Goal: Navigation & Orientation: Find specific page/section

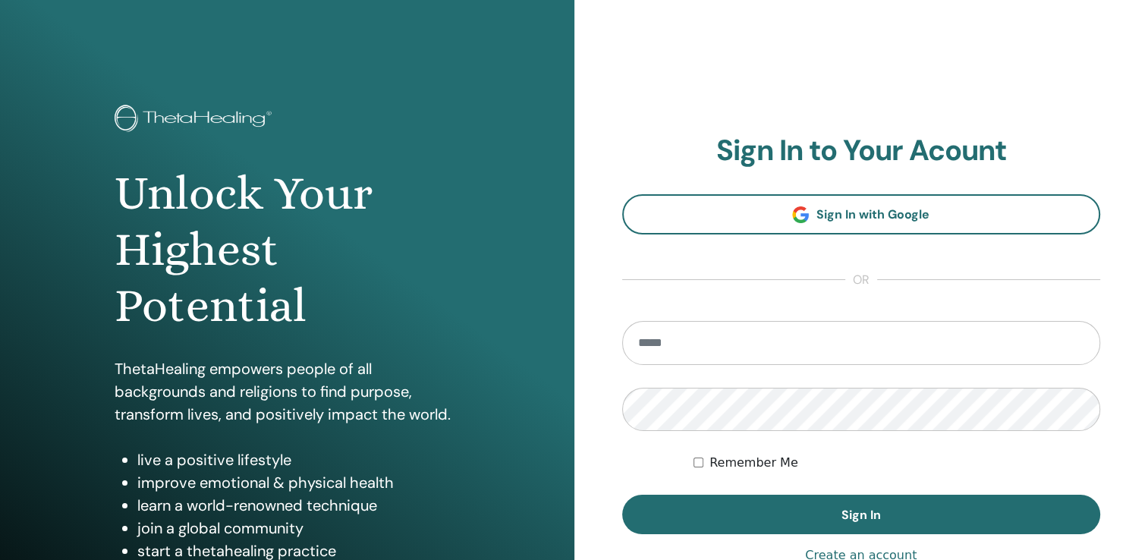
click at [669, 339] on input "email" at bounding box center [861, 343] width 479 height 44
type input "**********"
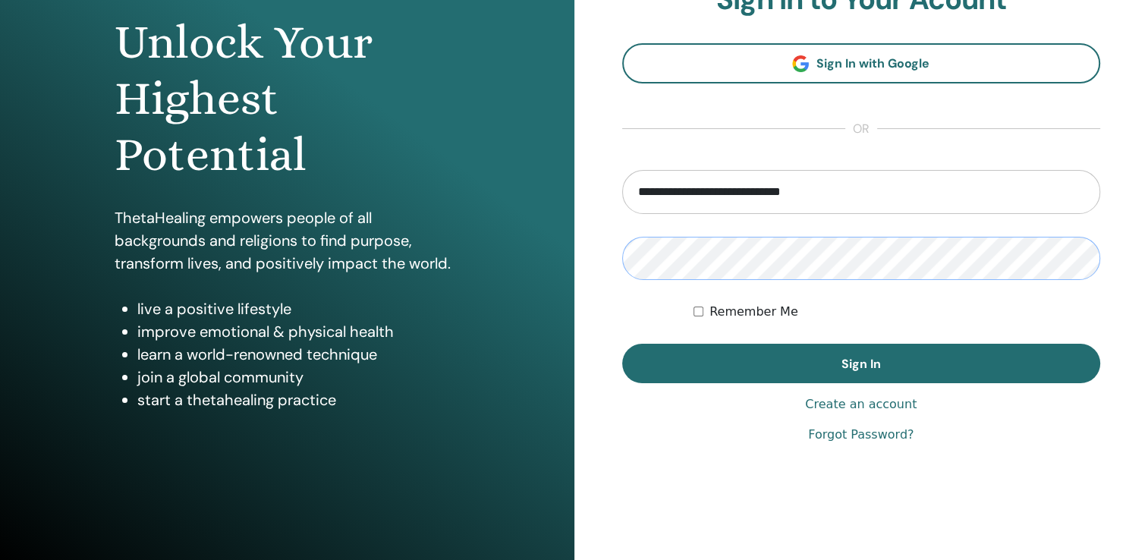
scroll to position [152, 0]
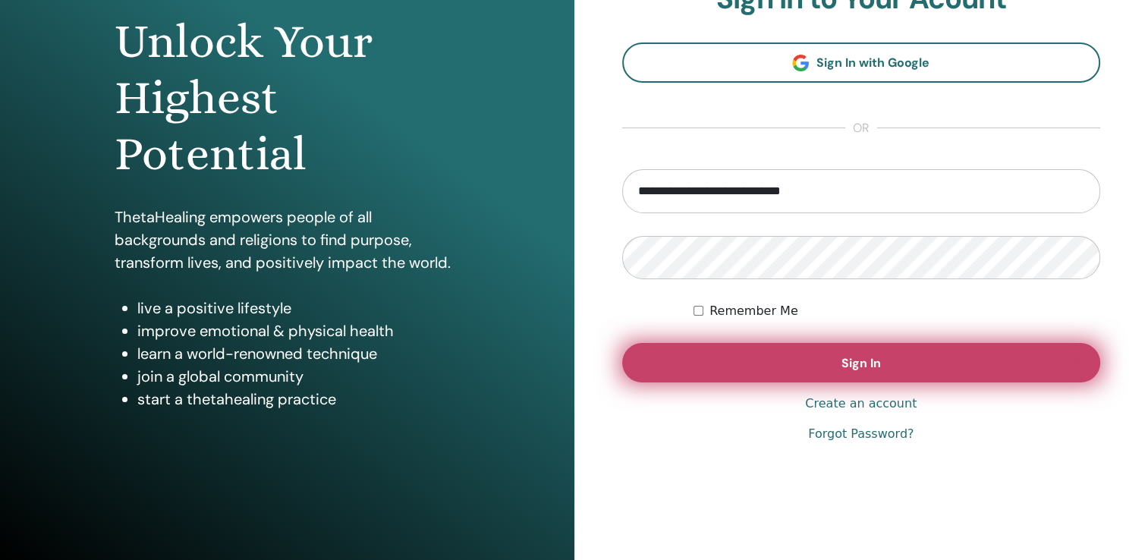
click at [865, 367] on span "Sign In" at bounding box center [861, 363] width 39 height 16
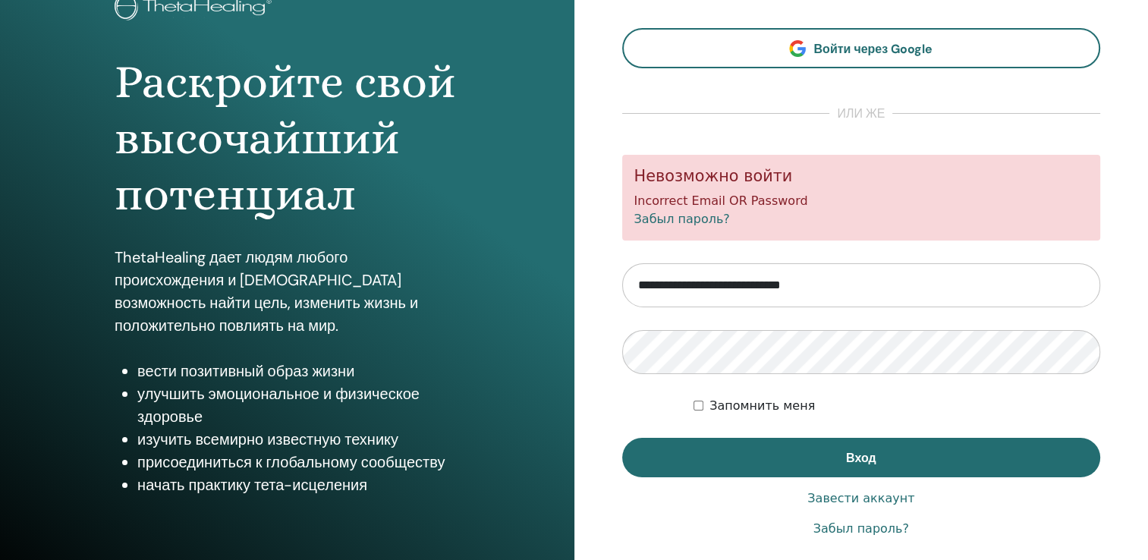
scroll to position [152, 0]
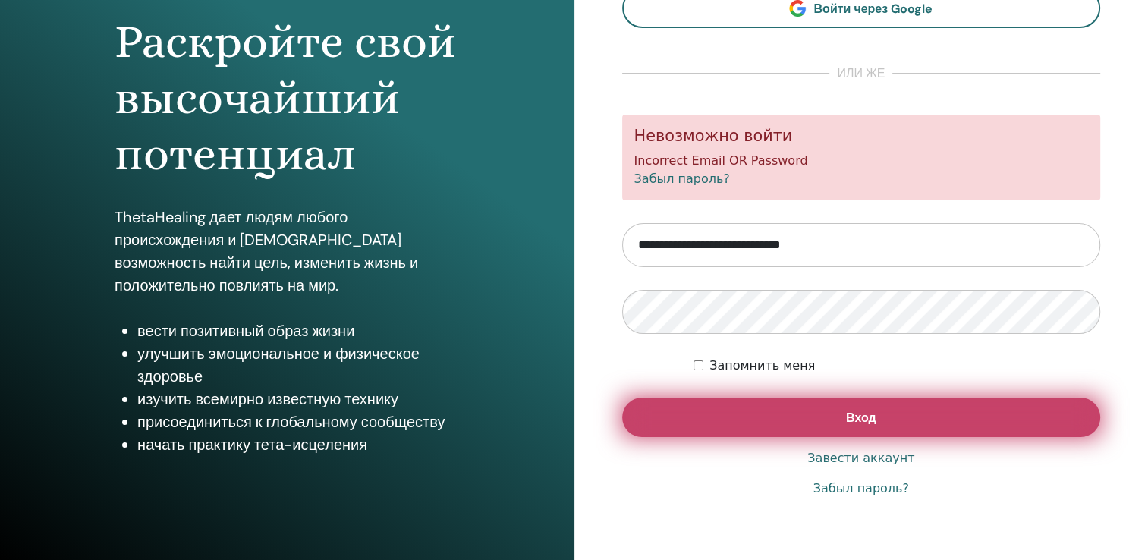
click at [853, 419] on span "Вход" at bounding box center [861, 418] width 30 height 16
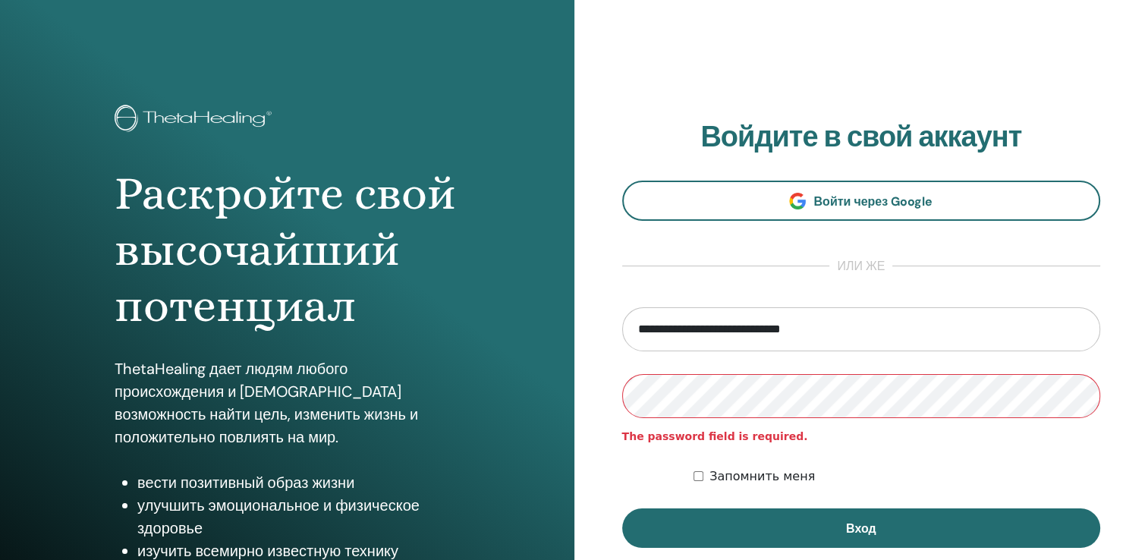
click at [707, 443] on span "The password field is required." at bounding box center [861, 437] width 479 height 16
drag, startPoint x: 624, startPoint y: 438, endPoint x: 785, endPoint y: 433, distance: 161.0
click at [785, 433] on span "The password field is required." at bounding box center [861, 437] width 479 height 16
drag, startPoint x: 785, startPoint y: 433, endPoint x: 758, endPoint y: 439, distance: 27.3
click at [956, 456] on form "**********" at bounding box center [861, 427] width 479 height 241
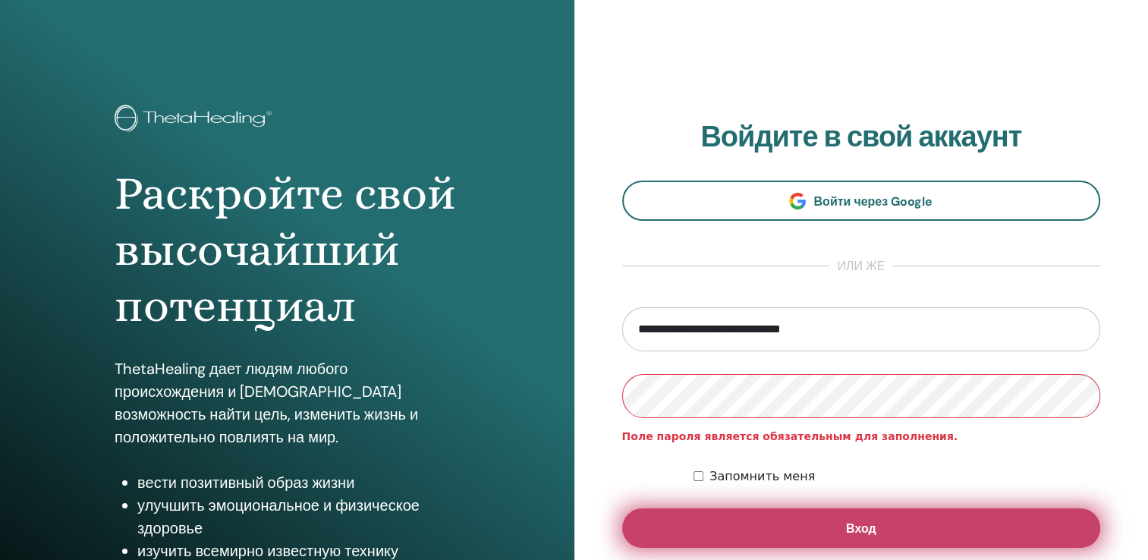
click at [829, 523] on button "Вход" at bounding box center [861, 528] width 479 height 39
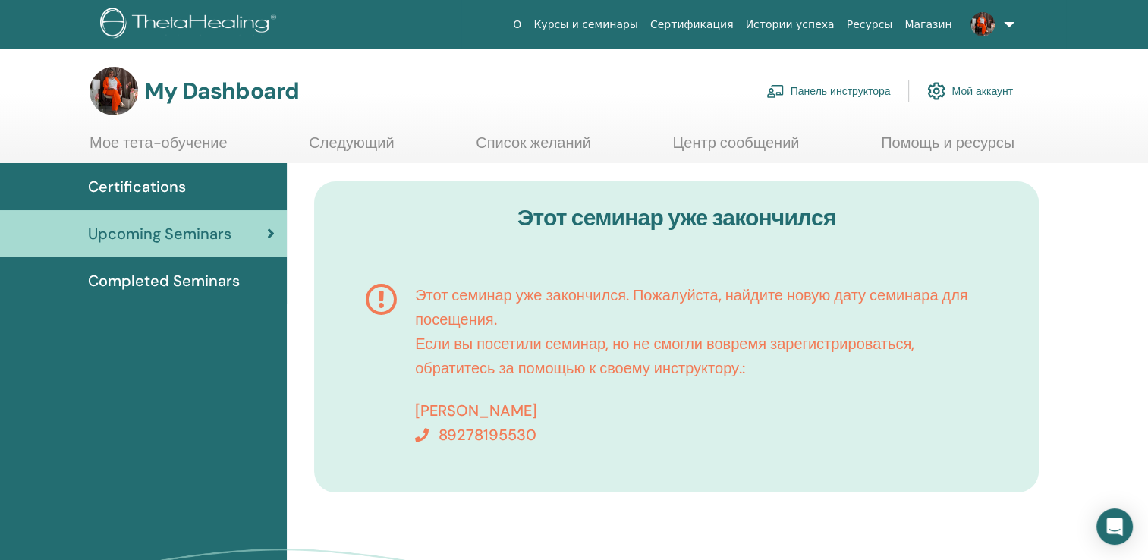
click at [849, 91] on link "Панель инструктора" at bounding box center [829, 90] width 124 height 33
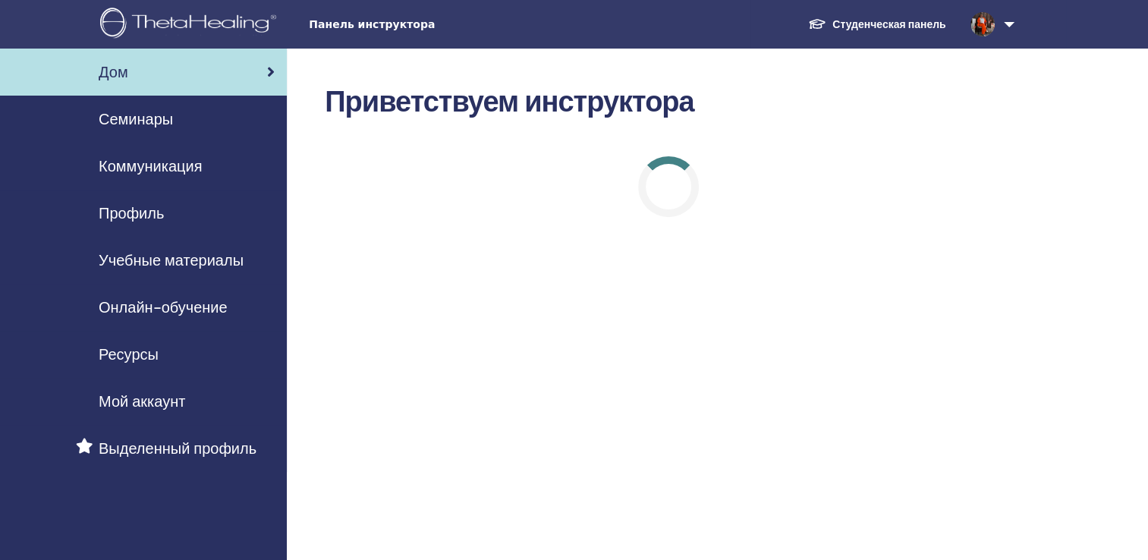
click at [150, 112] on span "Семинары" at bounding box center [136, 119] width 74 height 23
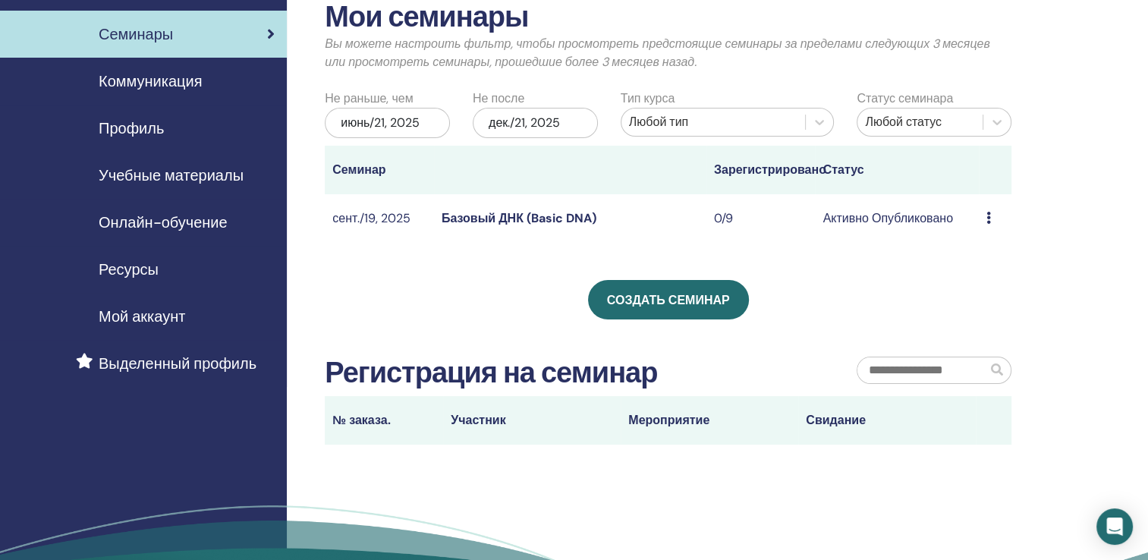
scroll to position [76, 0]
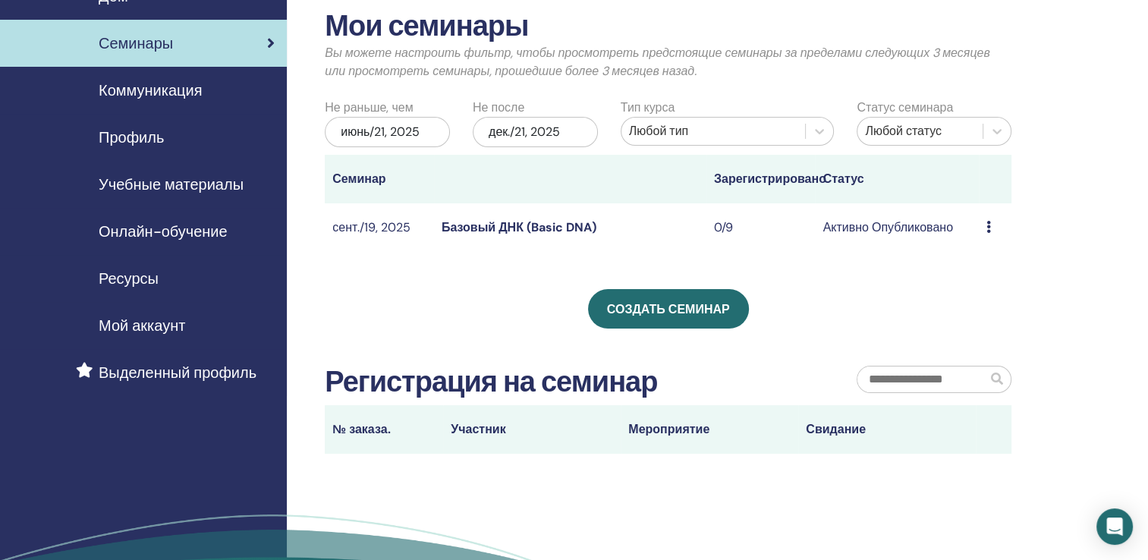
click at [988, 227] on icon at bounding box center [989, 227] width 5 height 12
click at [1078, 354] on div "Мои семинары Вы можете настроить фильтр, чтобы просмотреть предстоящие семинары…" at bounding box center [718, 320] width 862 height 694
click at [460, 232] on link "Базовый ДНК (Basic DNA)" at bounding box center [519, 227] width 155 height 16
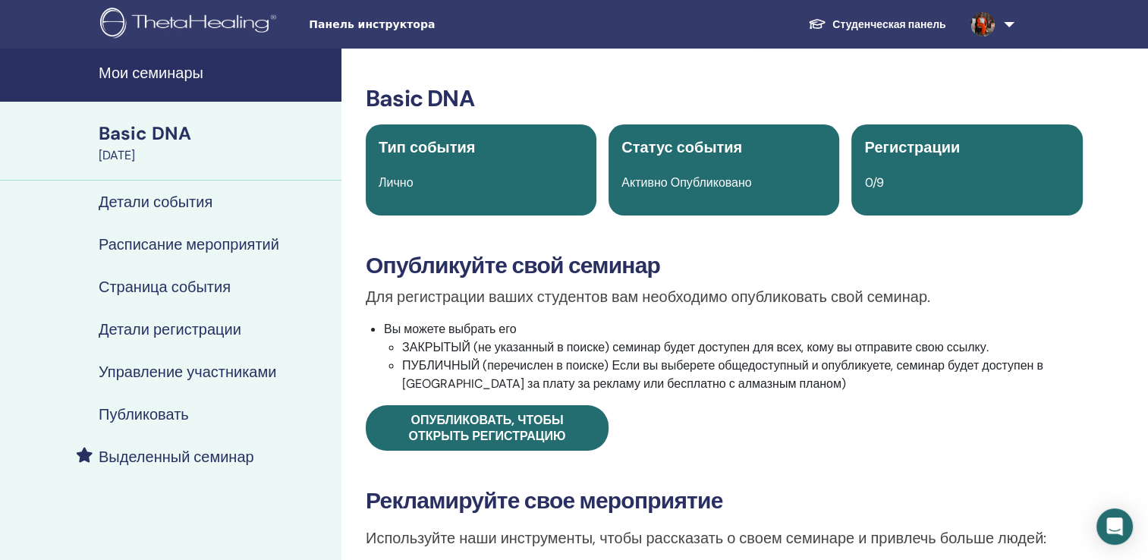
click at [872, 187] on span "0/9" at bounding box center [874, 183] width 19 height 16
click at [911, 151] on span "Регистрации" at bounding box center [913, 147] width 96 height 20
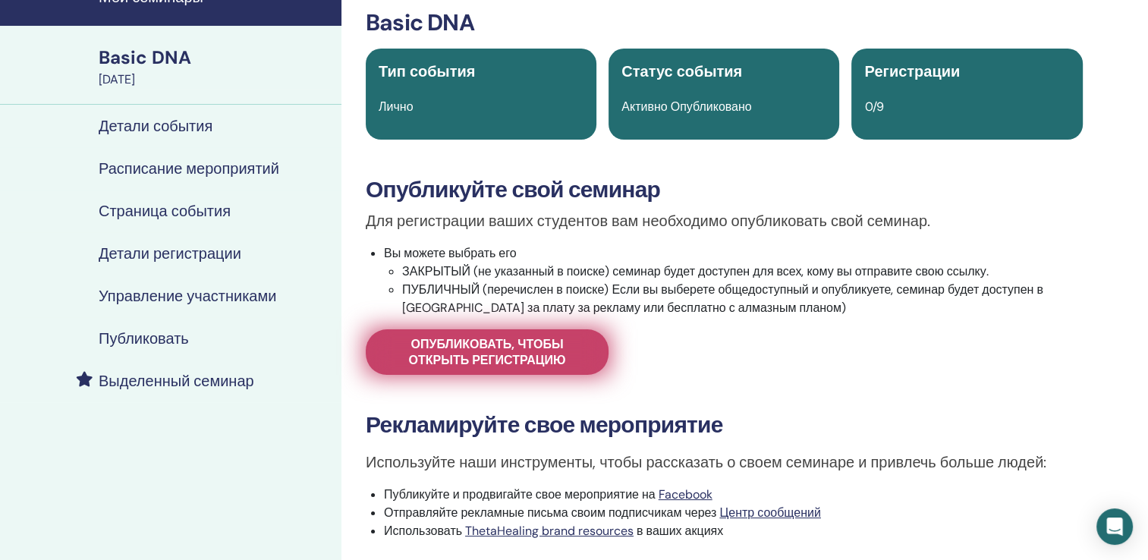
click at [464, 358] on span "Опубликовать, чтобы открыть регистрацию" at bounding box center [487, 352] width 205 height 32
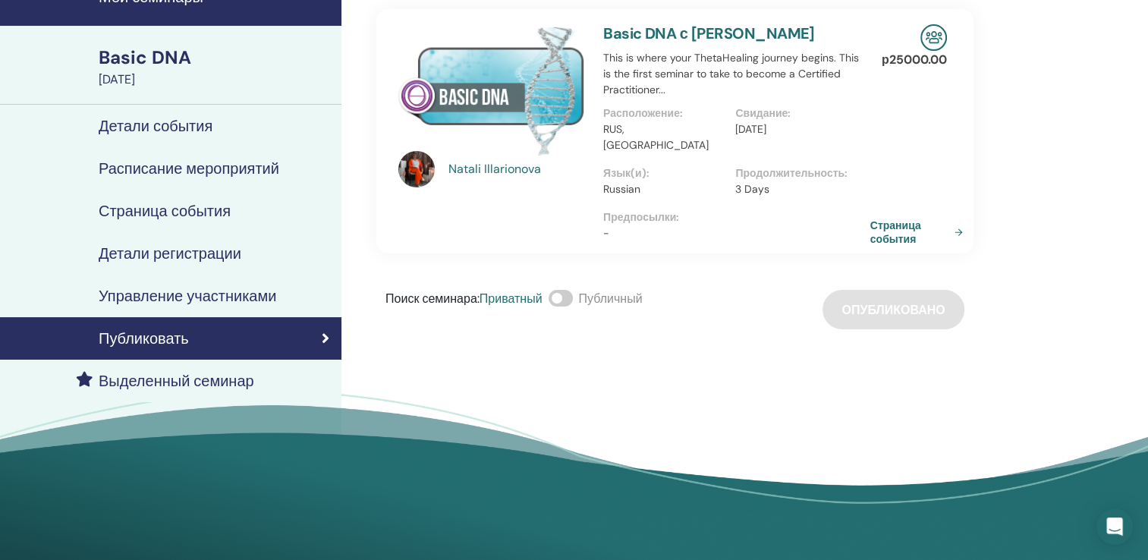
click at [929, 219] on link "Страница события" at bounding box center [920, 232] width 99 height 27
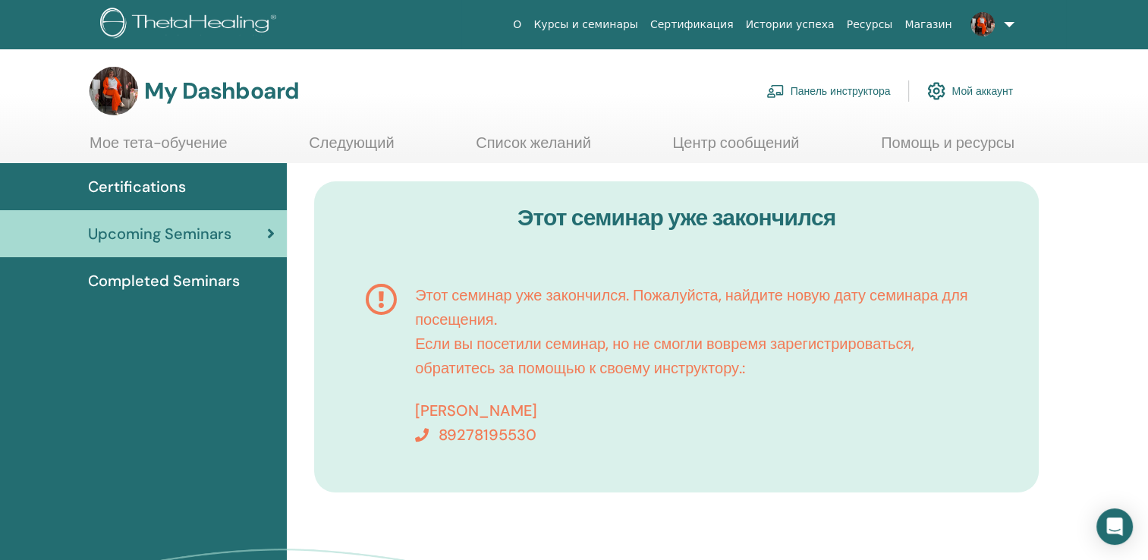
click at [169, 187] on span "Certifications" at bounding box center [137, 186] width 98 height 23
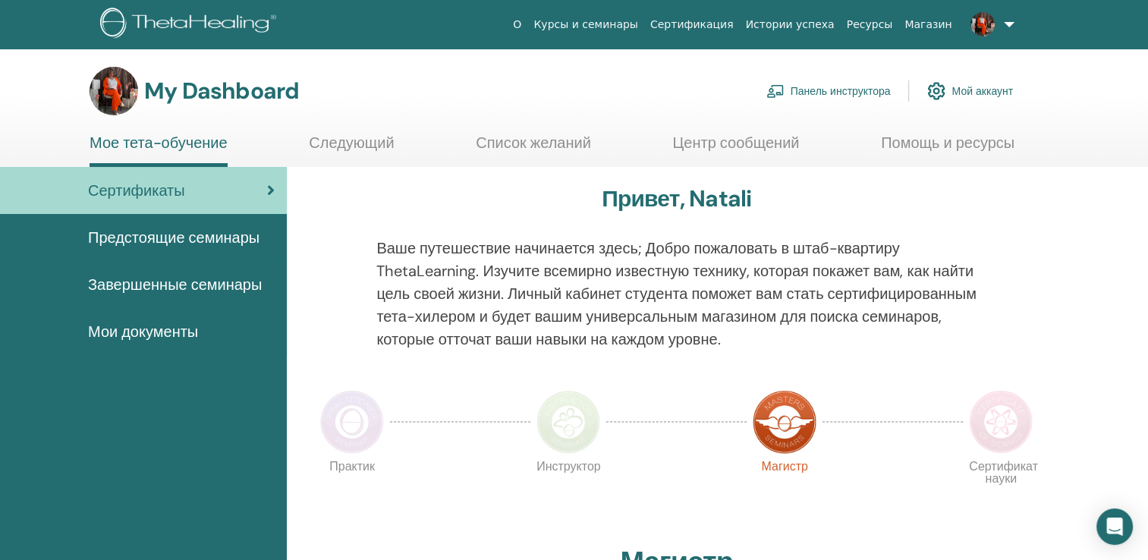
click at [175, 282] on span "Завершенные семинары" at bounding box center [175, 284] width 174 height 23
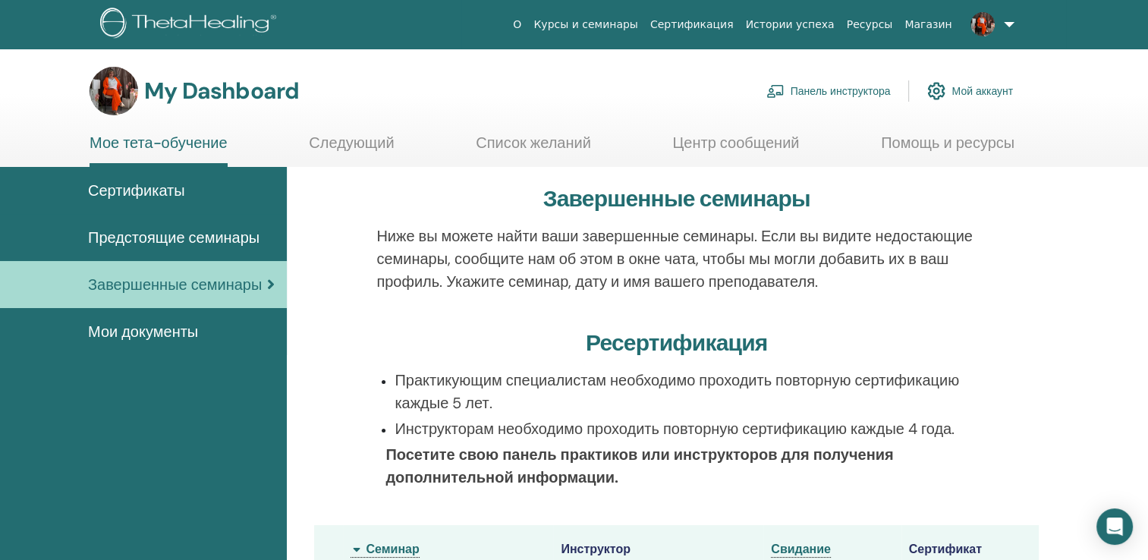
click at [833, 95] on link "Панель инструктора" at bounding box center [829, 90] width 124 height 33
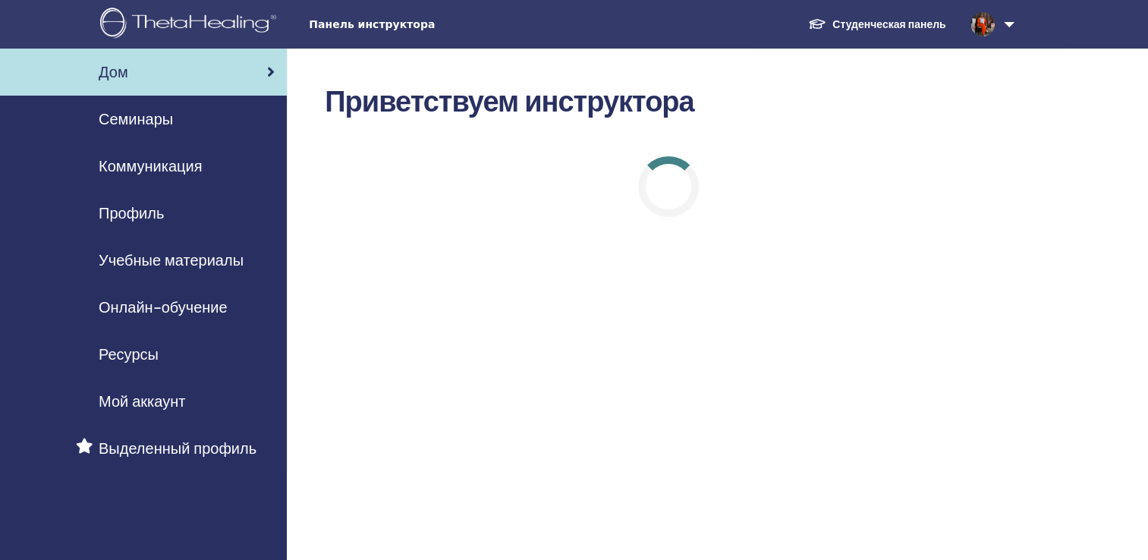
click at [151, 120] on span "Семинары" at bounding box center [136, 119] width 74 height 23
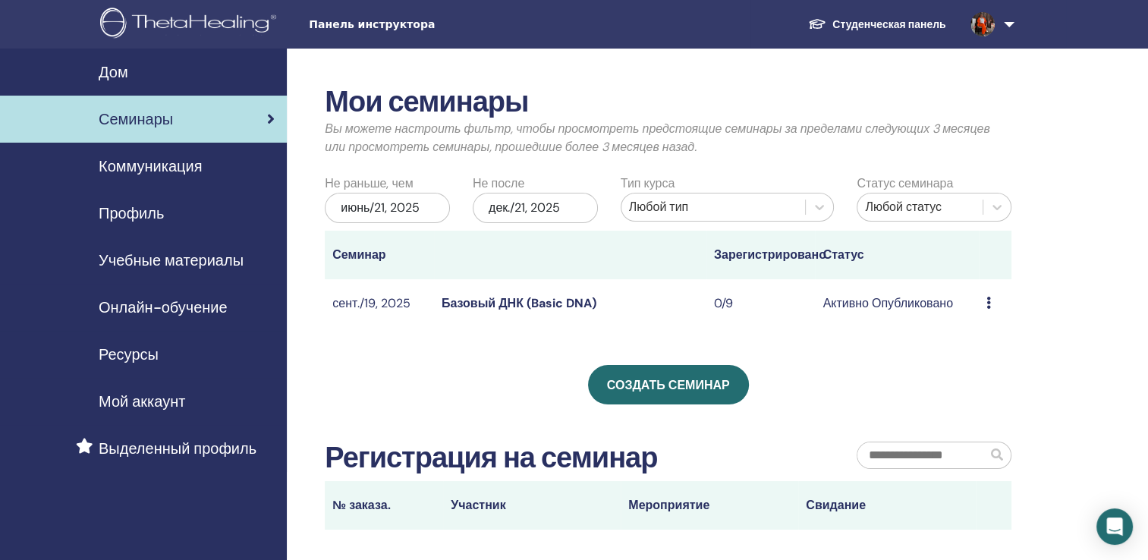
click at [156, 404] on span "Мой аккаунт" at bounding box center [142, 401] width 87 height 23
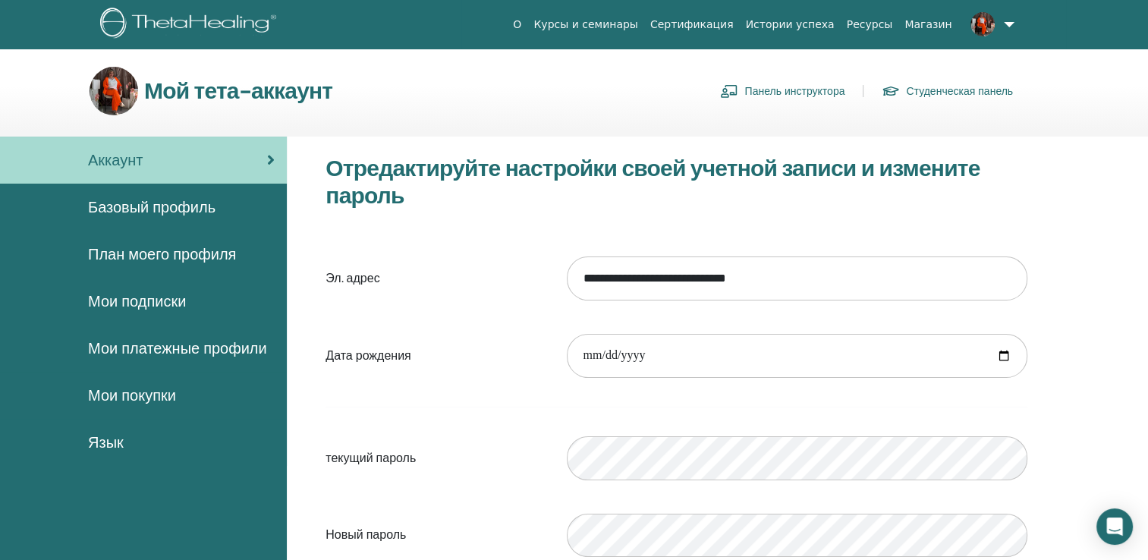
click at [956, 93] on link "Студенческая панель" at bounding box center [947, 91] width 131 height 24
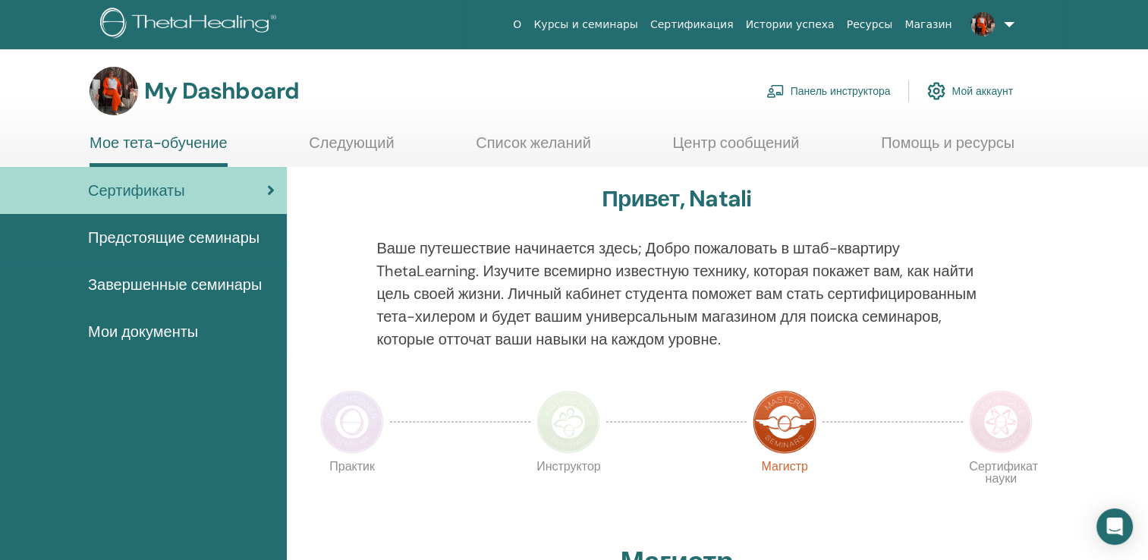
click at [926, 141] on link "Помощь и ресурсы" at bounding box center [948, 149] width 134 height 30
click at [158, 332] on span "Мои документы" at bounding box center [143, 331] width 110 height 23
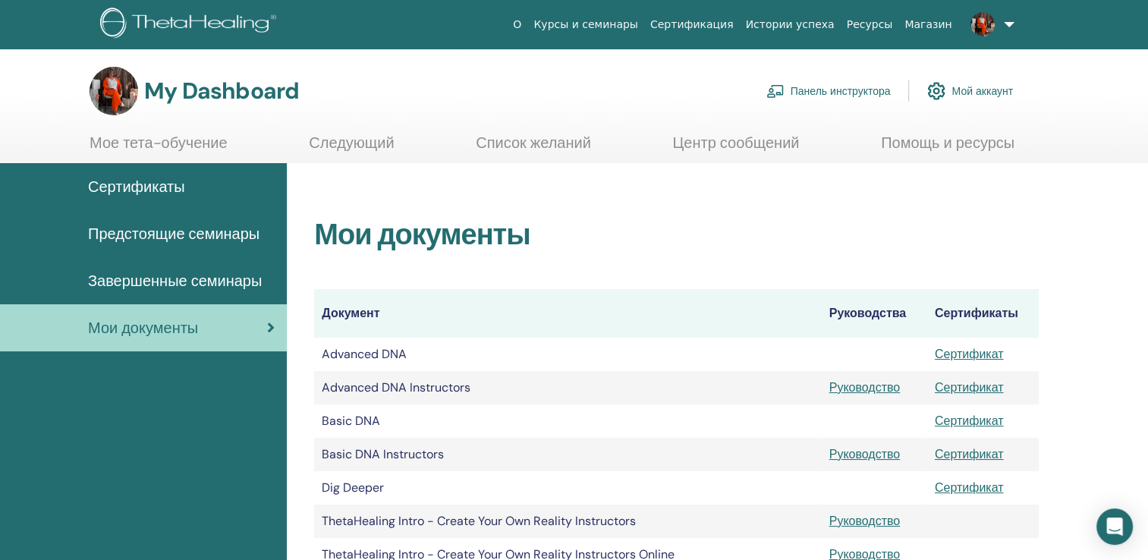
click at [824, 93] on link "Панель инструктора" at bounding box center [829, 90] width 124 height 33
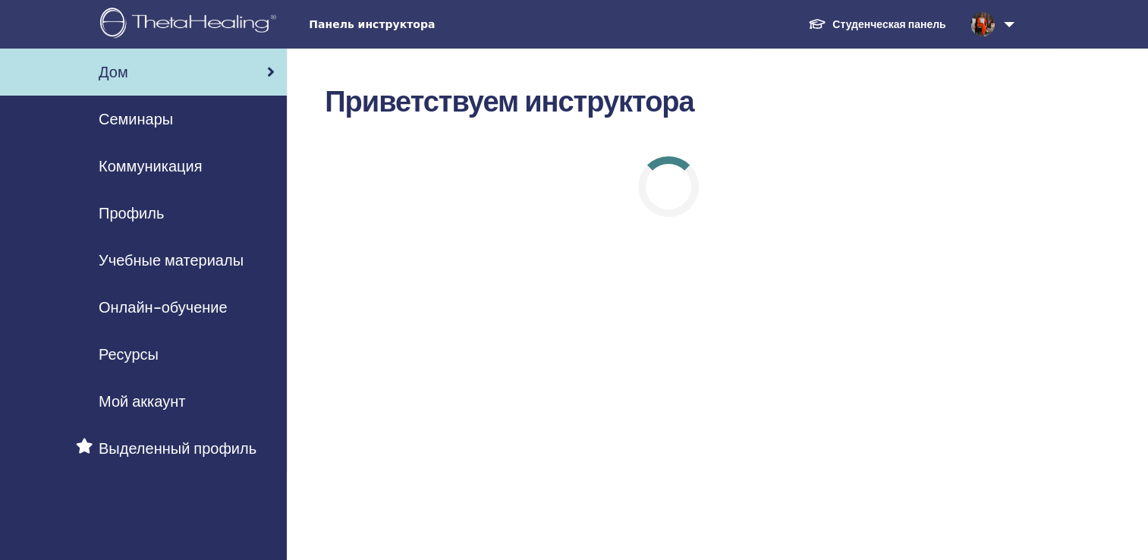
click at [147, 169] on span "Коммуникация" at bounding box center [150, 166] width 103 height 23
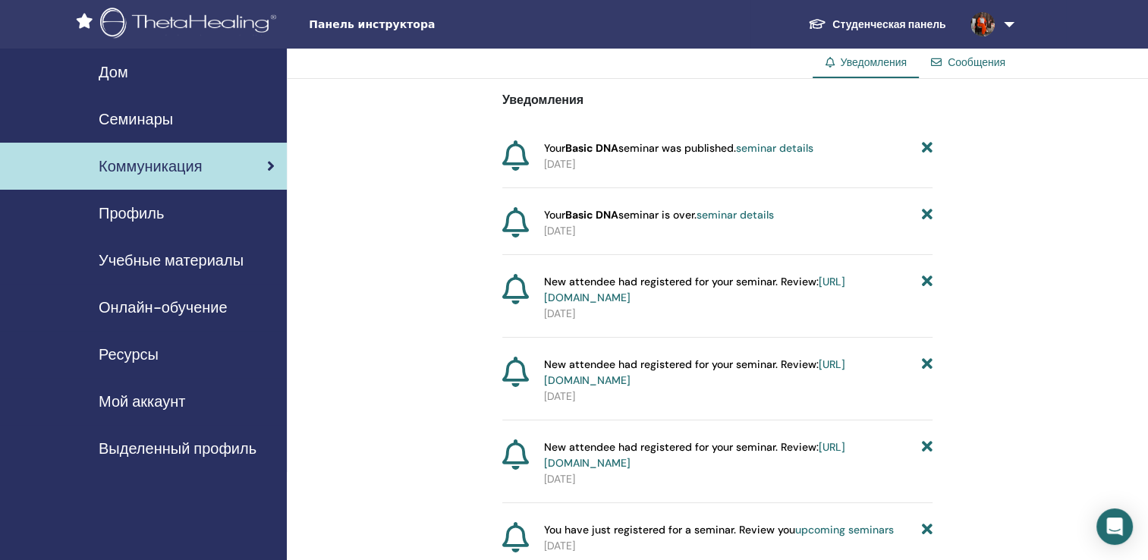
click at [124, 211] on span "Профиль" at bounding box center [131, 213] width 65 height 23
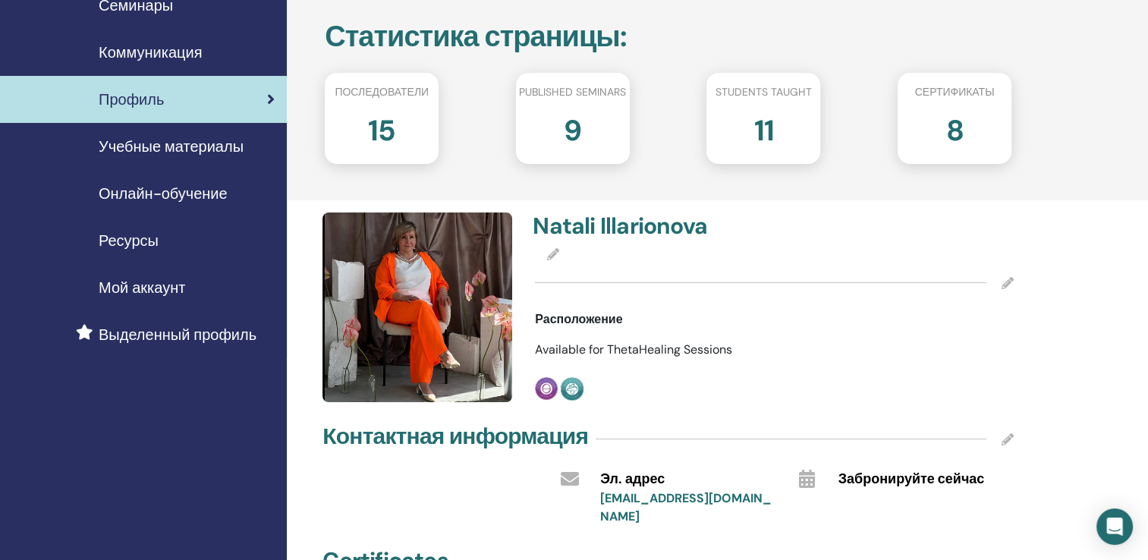
scroll to position [76, 0]
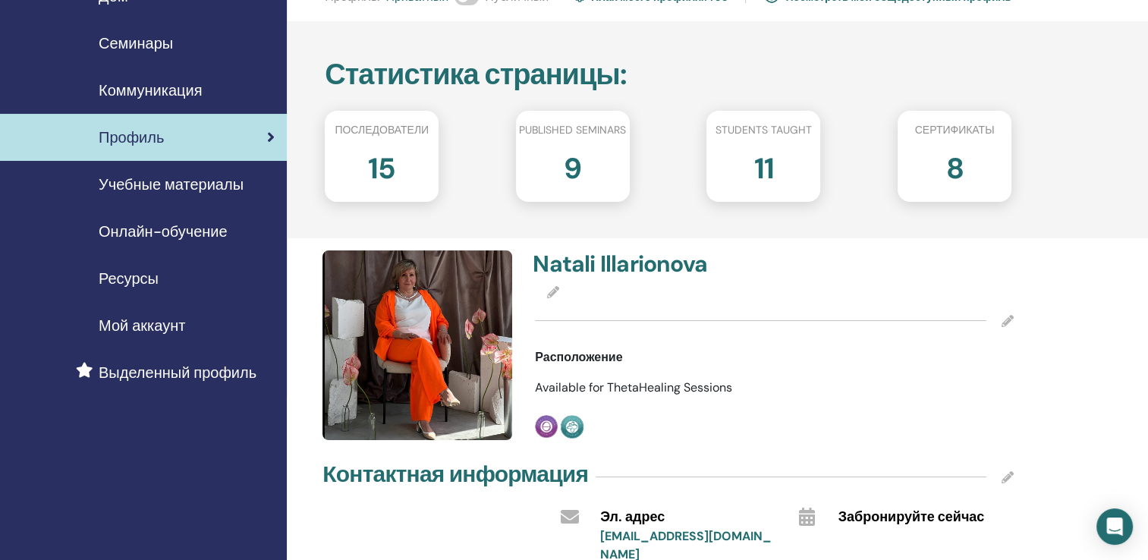
click at [152, 230] on span "Онлайн-обучение" at bounding box center [163, 231] width 129 height 23
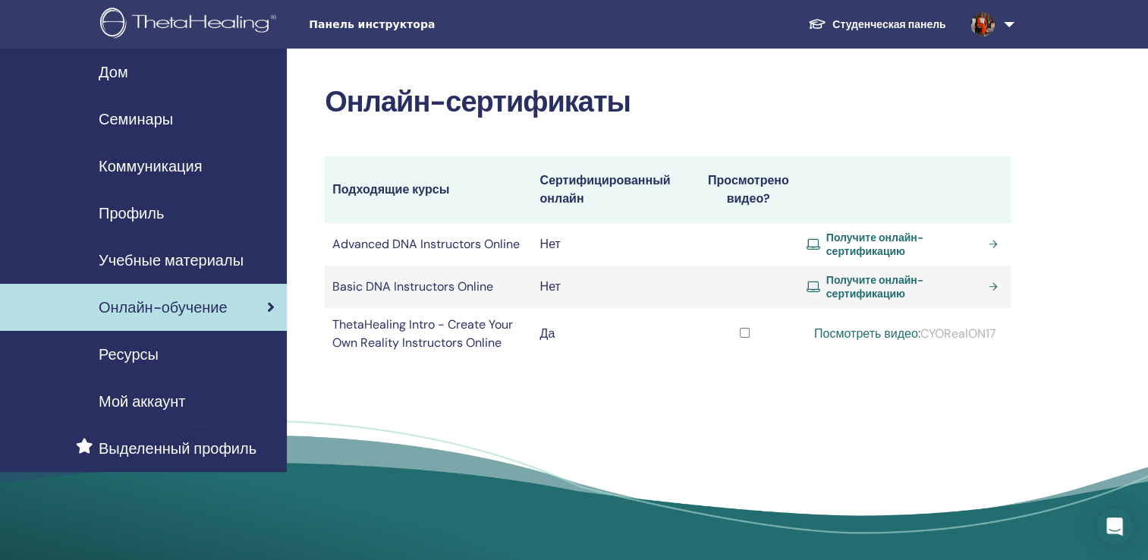
click at [833, 335] on link "Посмотреть видео:" at bounding box center [867, 334] width 106 height 16
click at [840, 335] on link "Посмотреть видео:" at bounding box center [867, 334] width 106 height 16
click at [128, 117] on span "Семинары" at bounding box center [136, 119] width 74 height 23
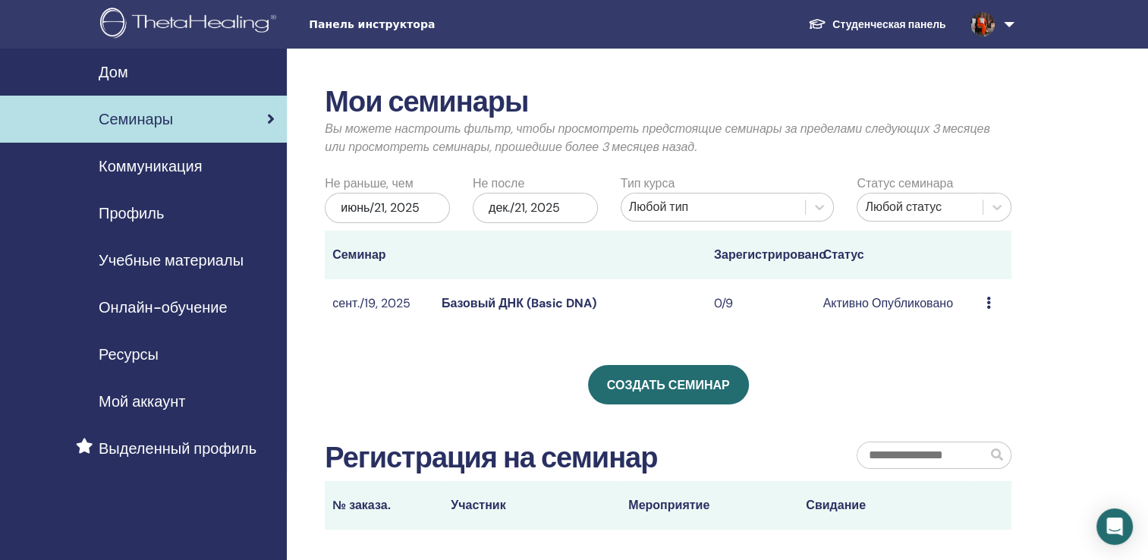
click at [140, 218] on span "Профиль" at bounding box center [131, 213] width 65 height 23
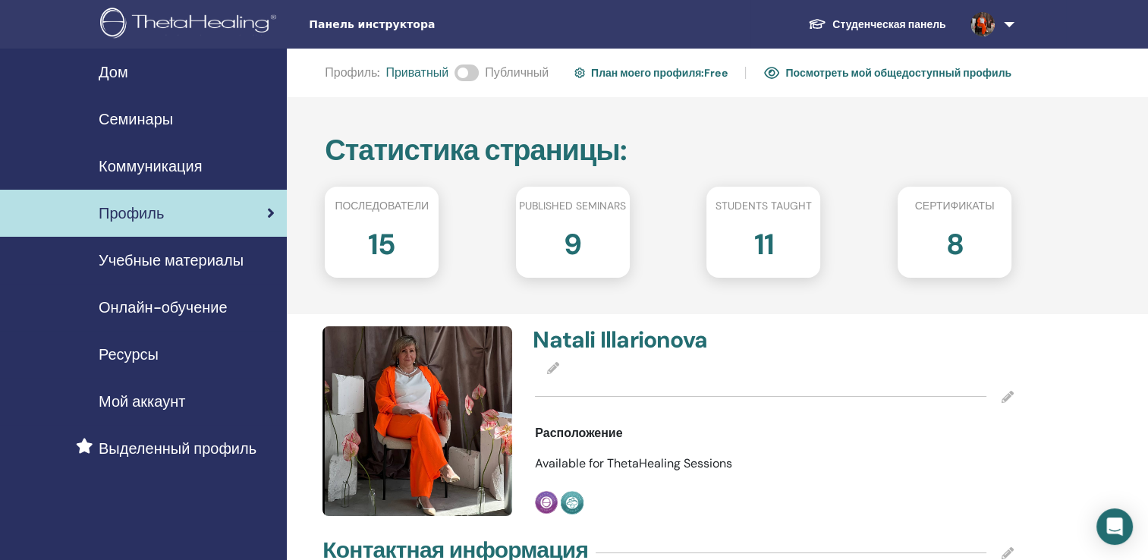
click at [131, 263] on span "Учебные материалы" at bounding box center [171, 260] width 145 height 23
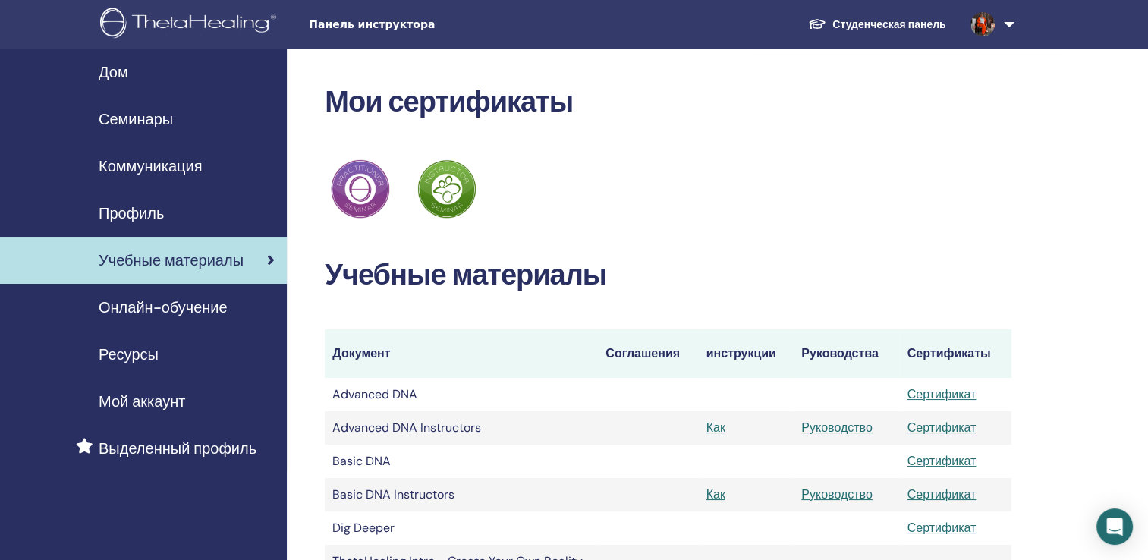
click at [1011, 28] on link at bounding box center [990, 24] width 62 height 49
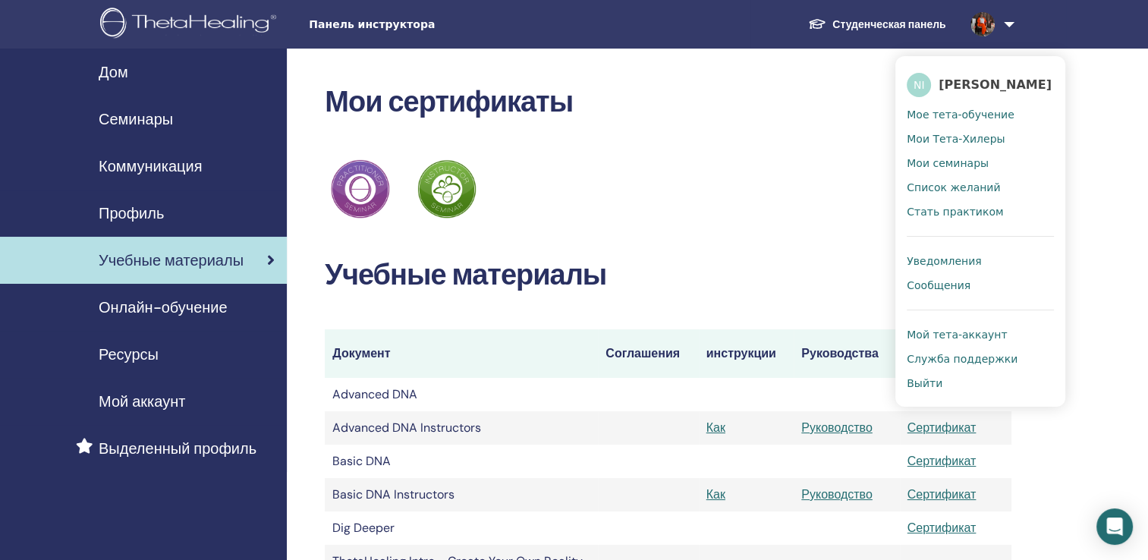
click at [109, 74] on span "Дом" at bounding box center [114, 72] width 30 height 23
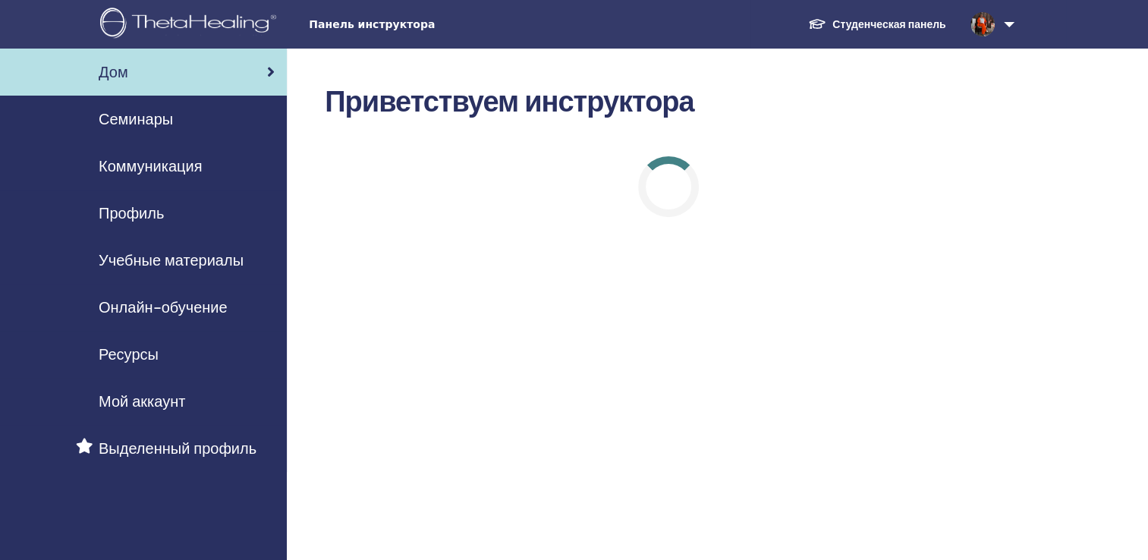
click at [133, 160] on span "Коммуникация" at bounding box center [150, 166] width 103 height 23
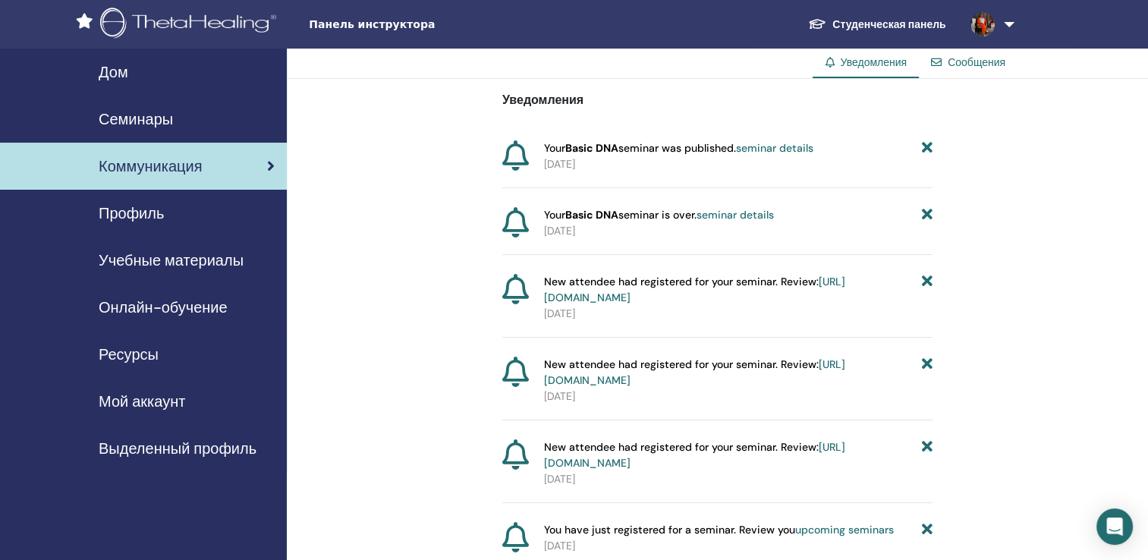
click at [142, 216] on span "Профиль" at bounding box center [131, 213] width 65 height 23
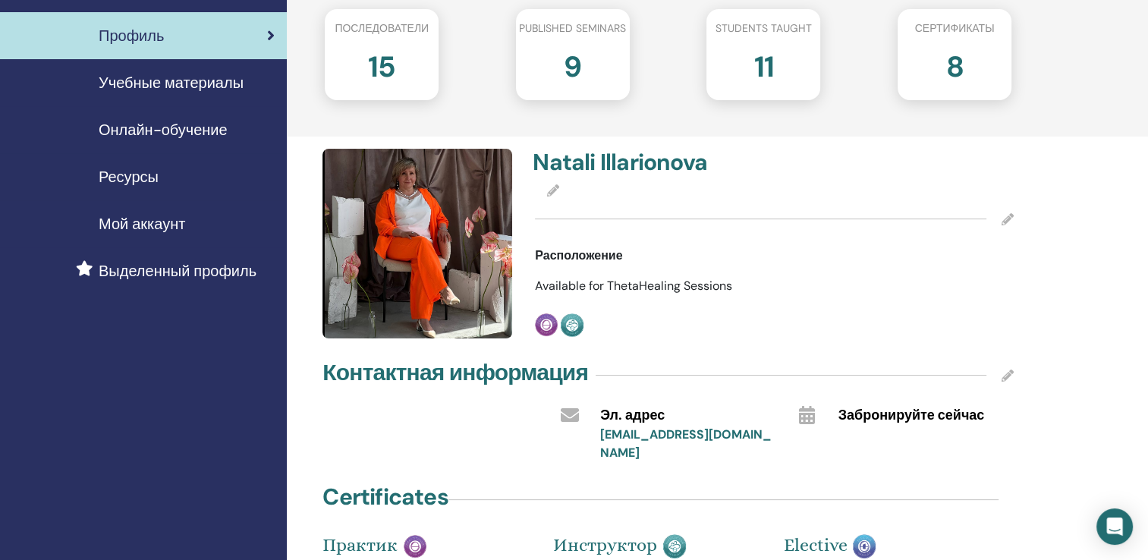
scroll to position [152, 0]
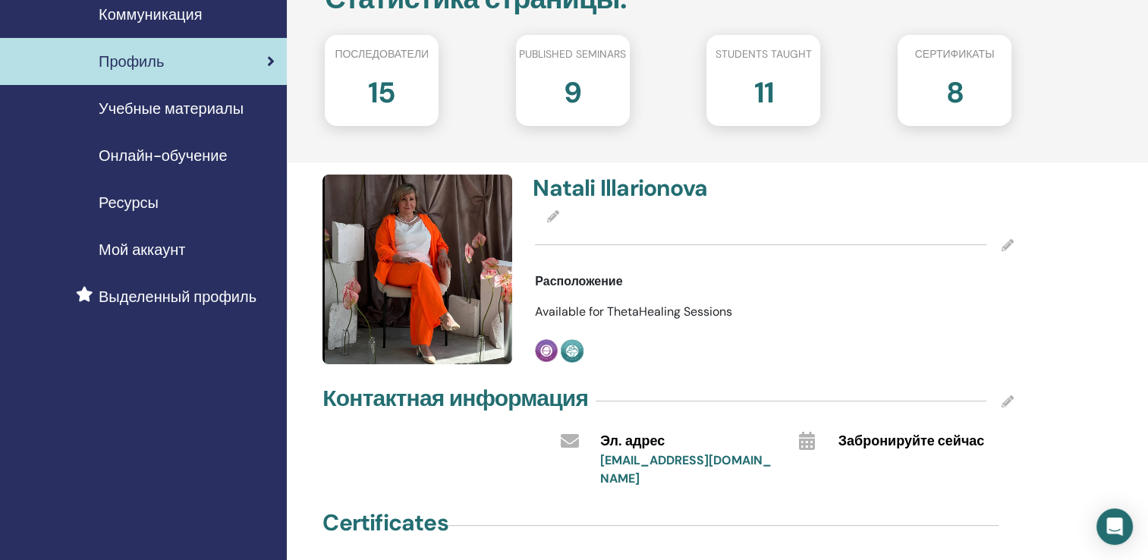
click at [149, 300] on span "Выделенный профиль" at bounding box center [178, 296] width 158 height 23
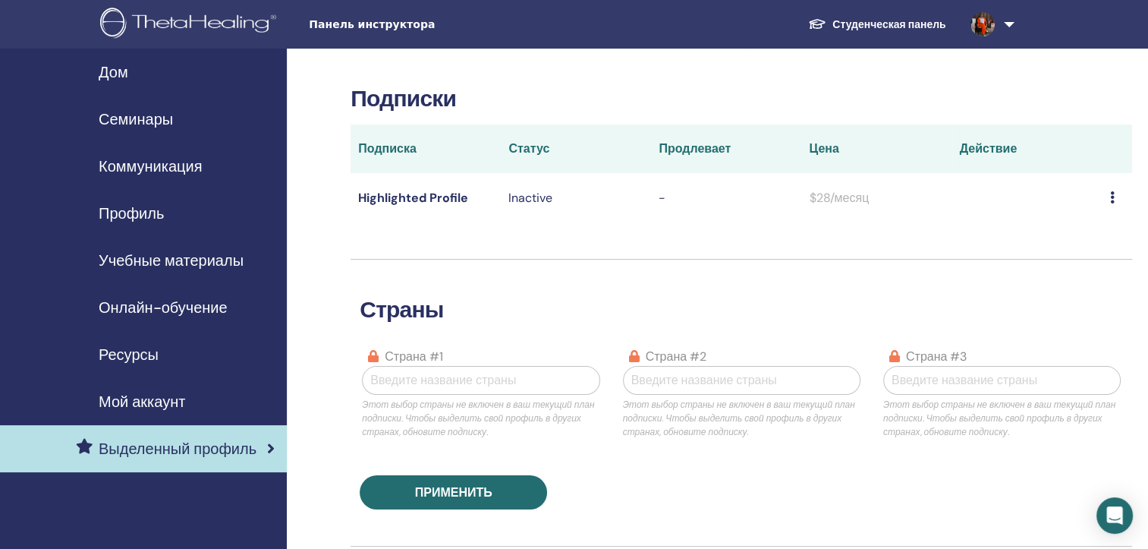
click at [1113, 200] on icon at bounding box center [1112, 197] width 5 height 12
click at [134, 351] on span "Ресурсы" at bounding box center [129, 354] width 60 height 23
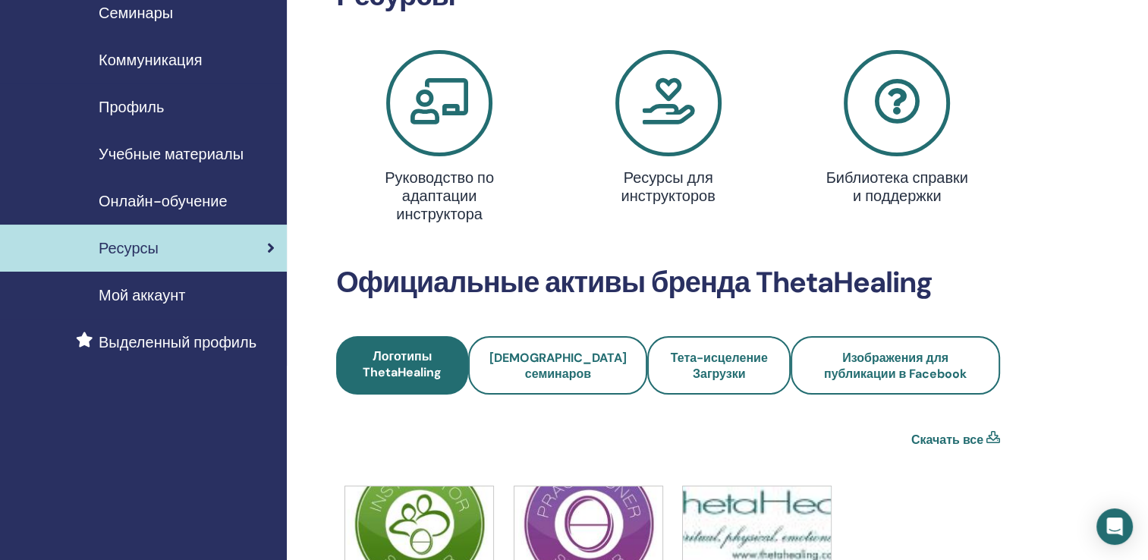
scroll to position [76, 0]
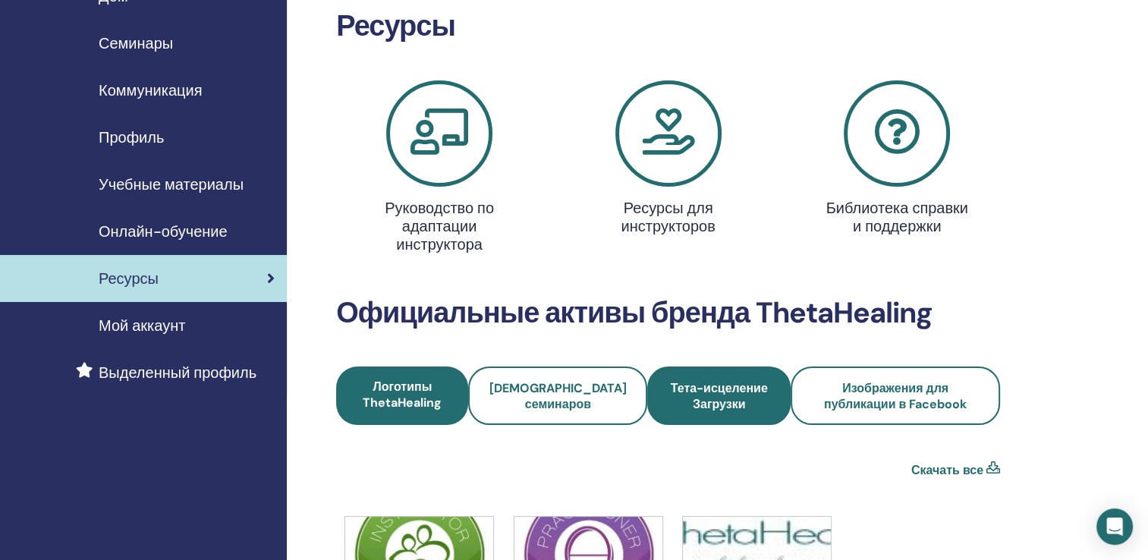
click at [677, 395] on span "Тета-исцеление Загрузки" at bounding box center [719, 396] width 102 height 32
